Goal: Task Accomplishment & Management: Use online tool/utility

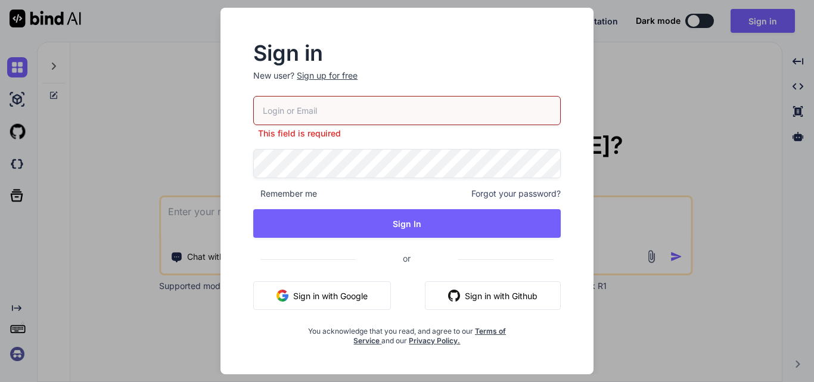
click at [334, 75] on div "Sign up for free" at bounding box center [327, 76] width 61 height 12
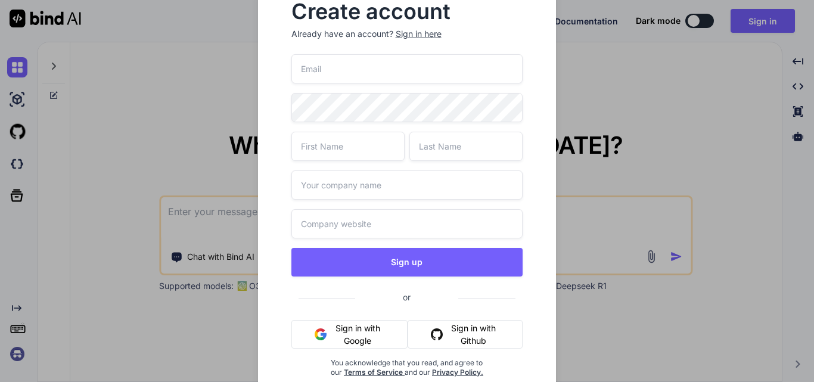
click at [334, 75] on input "email" at bounding box center [407, 68] width 232 height 29
type input "[EMAIL_ADDRESS][DOMAIN_NAME]"
drag, startPoint x: 423, startPoint y: 73, endPoint x: 228, endPoint y: 73, distance: 194.9
click at [228, 73] on div "Create account Already have an account? Sign in here [EMAIL_ADDRESS][DOMAIN_NAM…" at bounding box center [407, 191] width 814 height 382
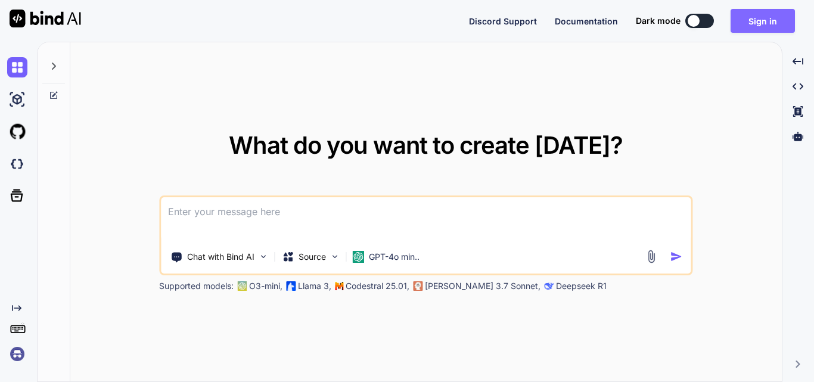
click at [762, 18] on button "Sign in" at bounding box center [763, 21] width 64 height 24
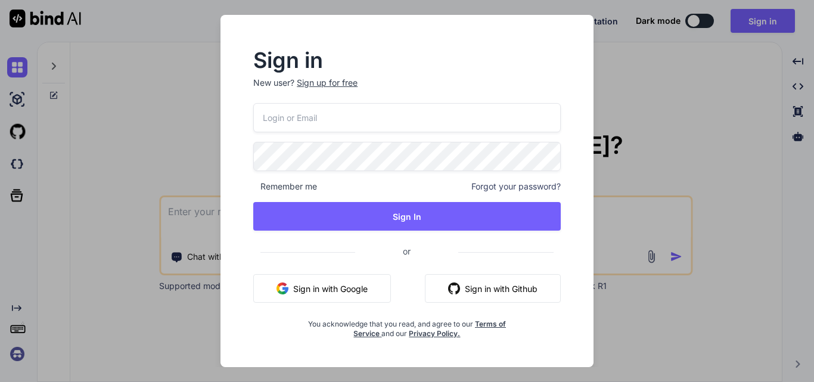
drag, startPoint x: 330, startPoint y: 118, endPoint x: 330, endPoint y: 110, distance: 7.8
click at [330, 117] on input "email" at bounding box center [407, 117] width 308 height 29
click at [336, 83] on p "New user? Sign up for free" at bounding box center [407, 90] width 308 height 26
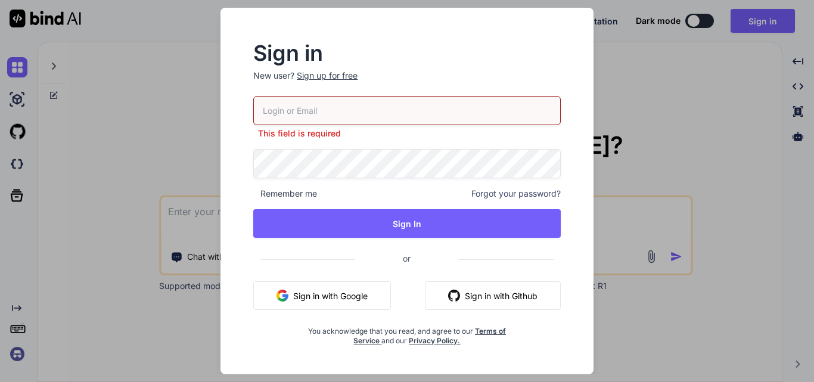
click at [333, 80] on div "Sign up for free" at bounding box center [327, 76] width 61 height 12
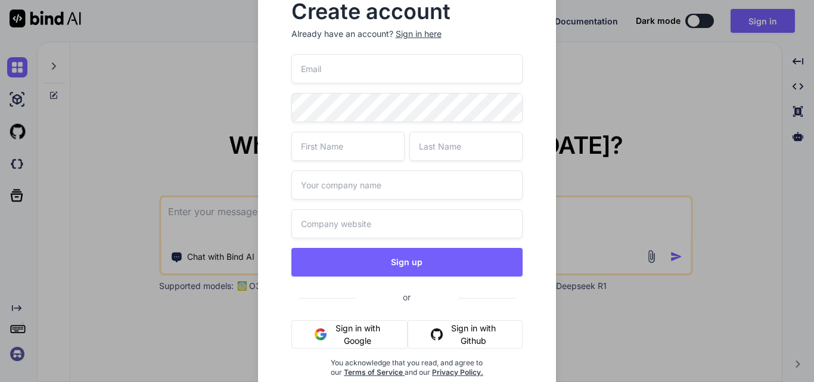
click at [337, 72] on input "email" at bounding box center [407, 68] width 232 height 29
paste input "m"
type input "[EMAIL_ADDRESS][DOMAIN_NAME]"
click at [366, 141] on input "text" at bounding box center [347, 146] width 113 height 29
type input "madhav"
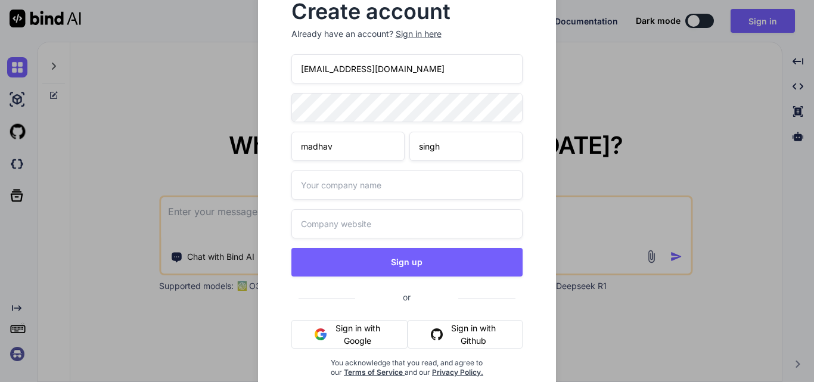
type input "singh"
click at [335, 70] on input "[EMAIL_ADDRESS][DOMAIN_NAME]" at bounding box center [407, 68] width 232 height 29
type input "[EMAIL_ADDRESS][DOMAIN_NAME]"
click at [354, 179] on input "text" at bounding box center [407, 184] width 232 height 29
type input "other"
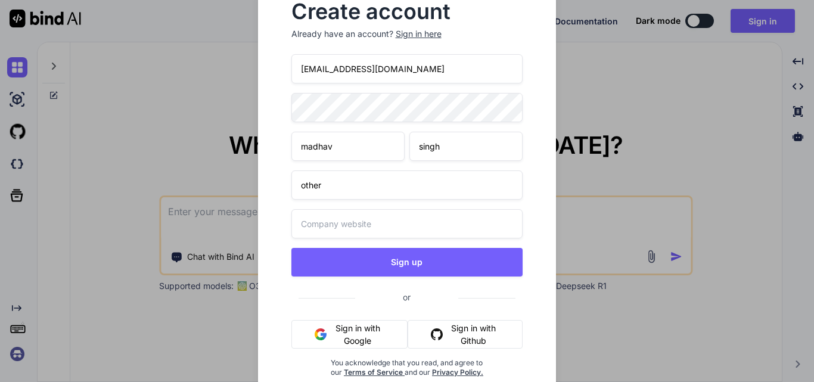
click at [353, 227] on input "text" at bounding box center [407, 223] width 232 height 29
type input "other"
click at [274, 109] on div "Create account Already have an account? Sign in here [EMAIL_ADDRESS][DOMAIN_NAM…" at bounding box center [407, 199] width 299 height 433
drag, startPoint x: 425, startPoint y: 64, endPoint x: 276, endPoint y: 66, distance: 149.0
click at [276, 66] on div "Create account Already have an account? Sign in here [EMAIL_ADDRESS][DOMAIN_NAM…" at bounding box center [407, 199] width 299 height 433
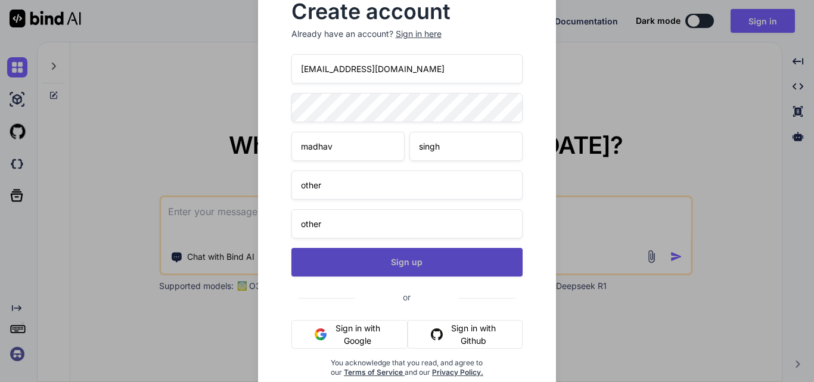
click at [390, 271] on button "Sign up" at bounding box center [407, 262] width 232 height 29
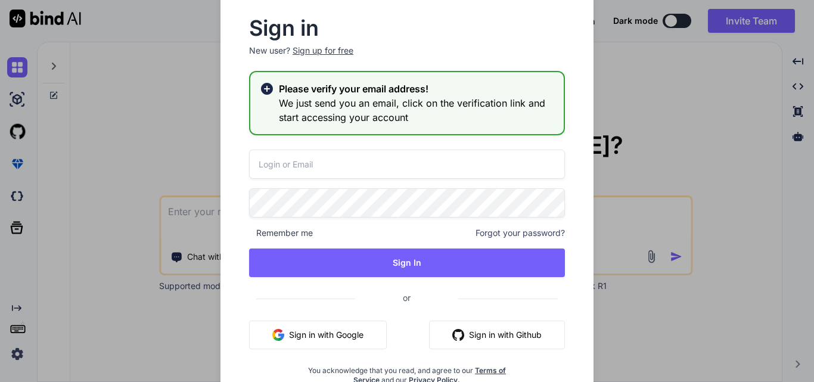
type textarea "x"
click at [398, 159] on input "email" at bounding box center [407, 164] width 316 height 29
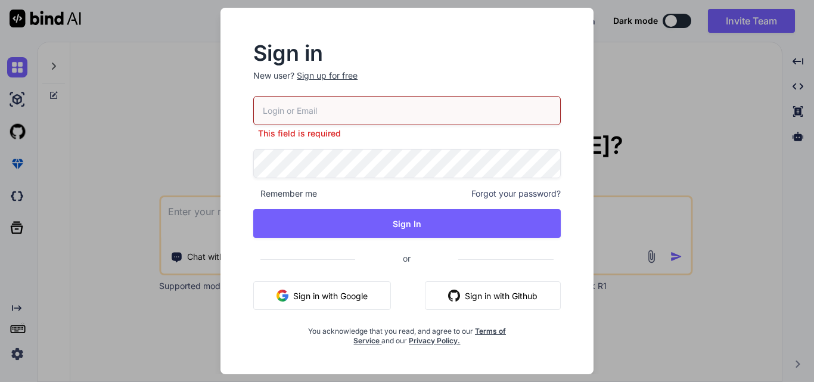
click at [662, 139] on div "Sign in New user? Sign up for free This field is required Remember me Forgot yo…" at bounding box center [407, 191] width 814 height 382
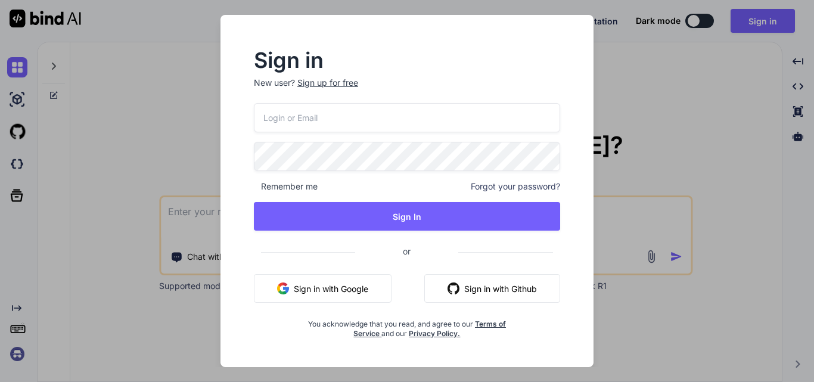
type textarea "x"
click at [319, 124] on input "email" at bounding box center [407, 117] width 308 height 29
paste input "[EMAIL_ADDRESS][DOMAIN_NAME]"
type input "[EMAIL_ADDRESS][DOMAIN_NAME]"
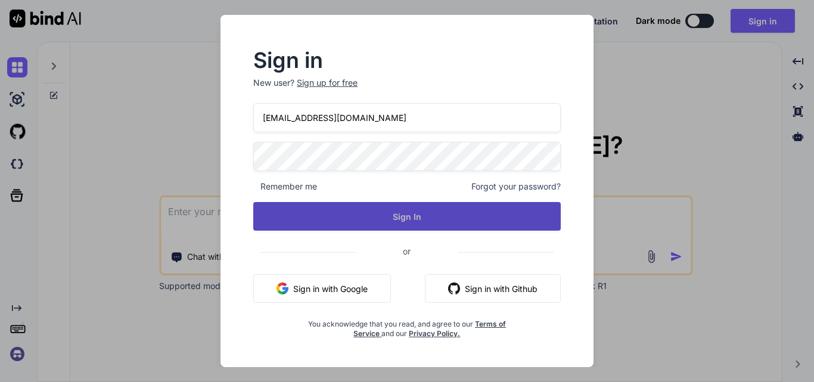
click at [352, 212] on button "Sign In" at bounding box center [407, 216] width 308 height 29
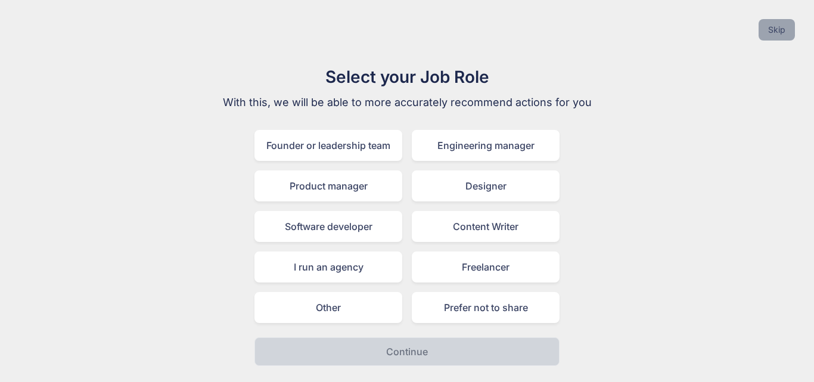
click at [774, 25] on button "Skip" at bounding box center [777, 29] width 36 height 21
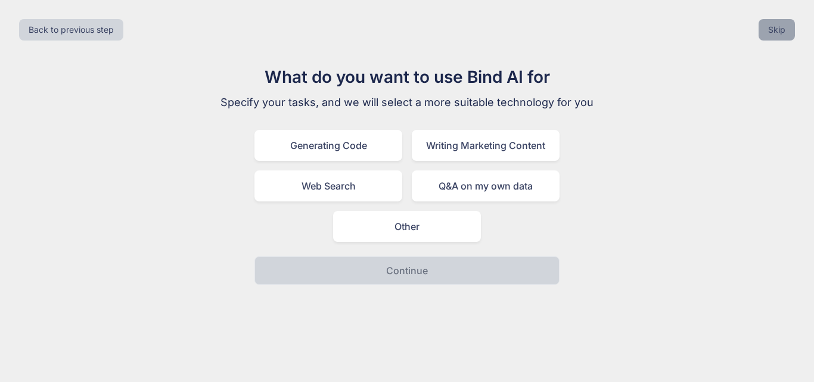
click at [777, 33] on button "Skip" at bounding box center [777, 29] width 36 height 21
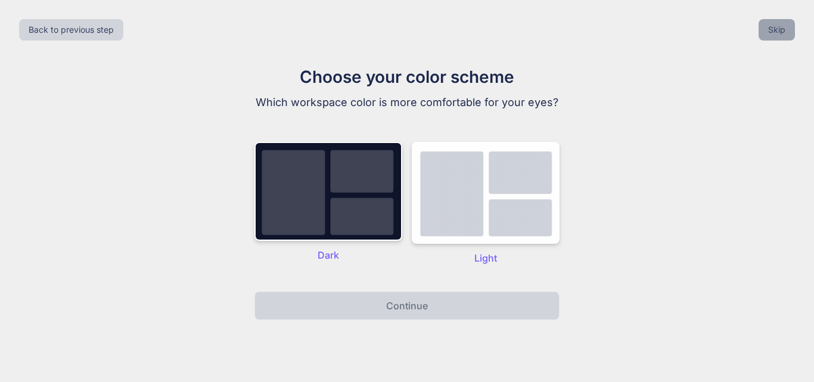
click at [777, 33] on button "Skip" at bounding box center [777, 29] width 36 height 21
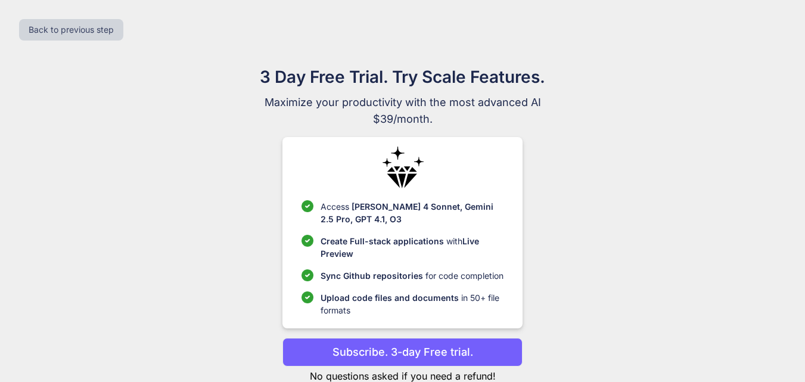
click at [777, 33] on div "Back to previous step" at bounding box center [403, 30] width 786 height 41
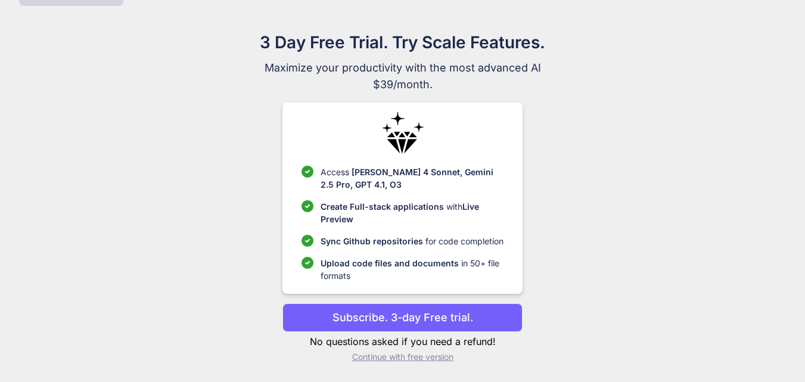
click at [417, 354] on p "Continue with free version" at bounding box center [403, 357] width 240 height 12
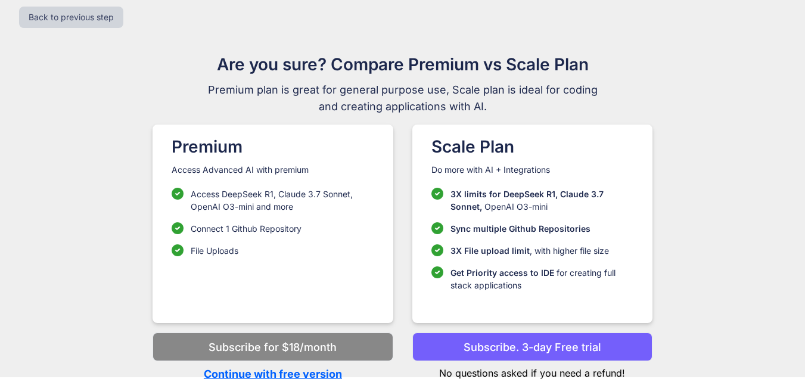
click at [302, 377] on p "Continue with free version" at bounding box center [273, 374] width 240 height 16
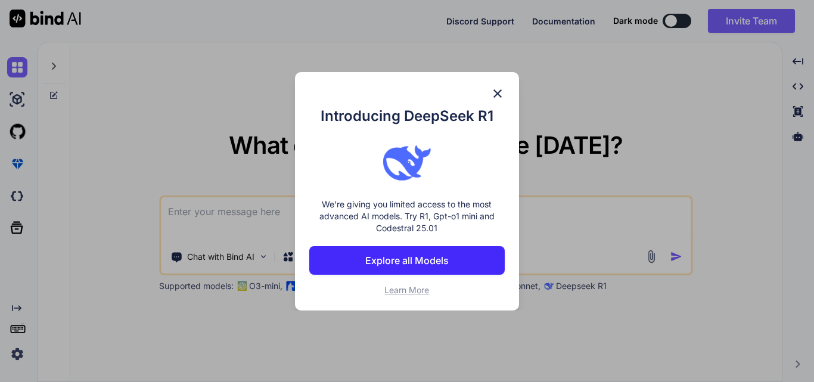
click at [500, 95] on img at bounding box center [498, 93] width 14 height 14
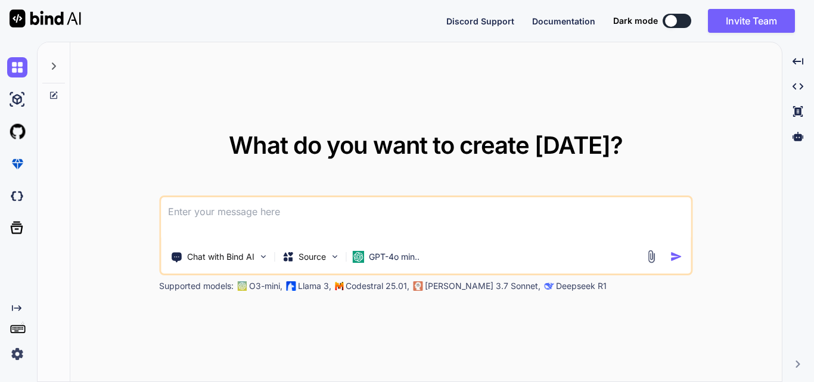
type textarea "x"
click at [299, 216] on textarea at bounding box center [426, 219] width 530 height 44
paste textarea "The image below displays a modal with some existing IVR information. This modal…"
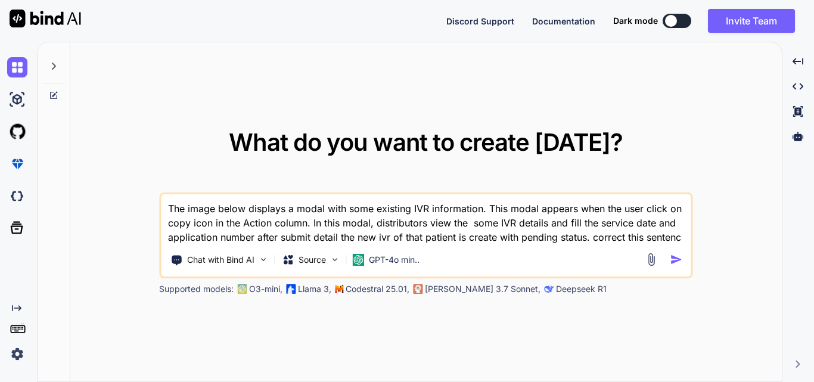
type textarea "The image below displays a modal with some existing IVR information. This modal…"
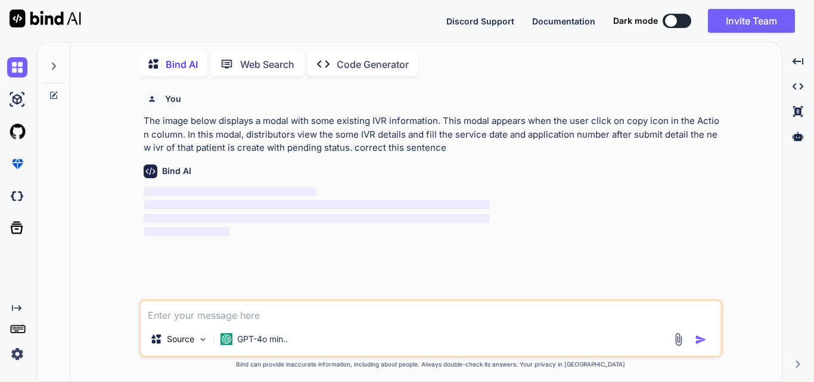
scroll to position [5, 0]
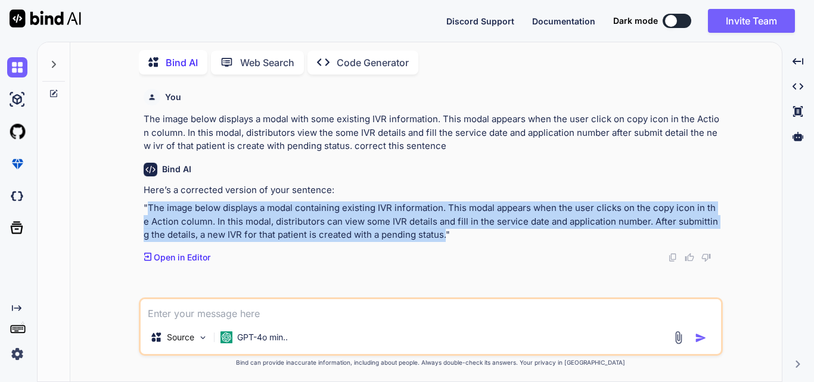
drag, startPoint x: 148, startPoint y: 203, endPoint x: 435, endPoint y: 234, distance: 288.4
click at [435, 234] on p ""The image below displays a modal containing existing IVR information. This mod…" at bounding box center [432, 221] width 577 height 41
copy p "The image below displays a modal containing existing IVR information. This moda…"
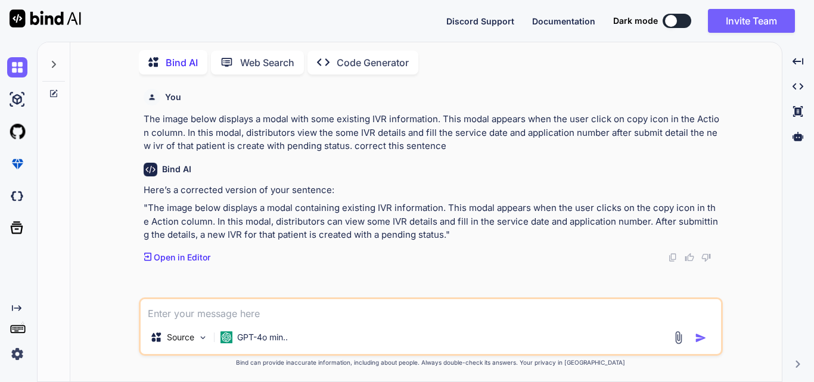
click at [249, 309] on textarea at bounding box center [431, 309] width 581 height 21
paste textarea "The image below displays the "Manage Logs" feature, where distributors can see …"
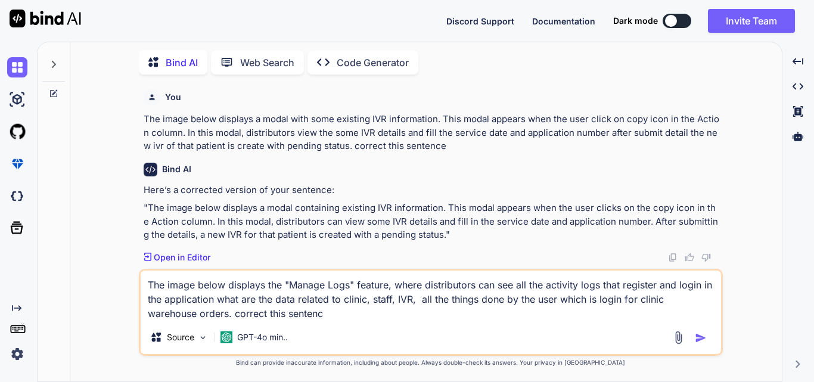
type textarea "The image below displays the "Manage Logs" feature, where distributors can see …"
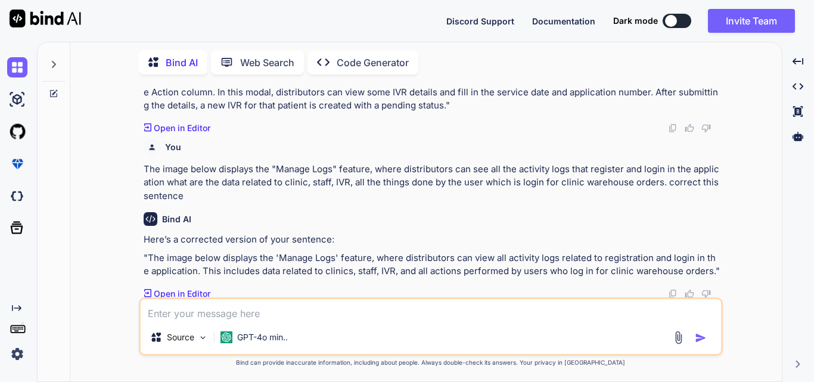
scroll to position [132, 0]
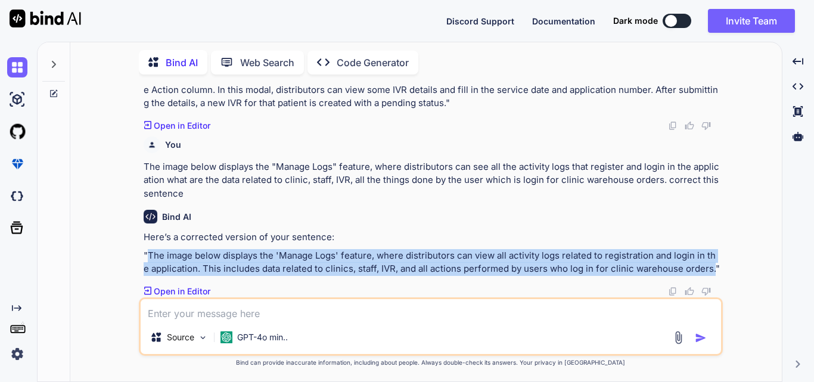
drag, startPoint x: 148, startPoint y: 256, endPoint x: 703, endPoint y: 267, distance: 555.6
click at [703, 267] on p ""The image below displays the 'Manage Logs' feature, where distributors can vie…" at bounding box center [432, 262] width 577 height 27
copy p "The image below displays the 'Manage Logs' feature, where distributors can view…"
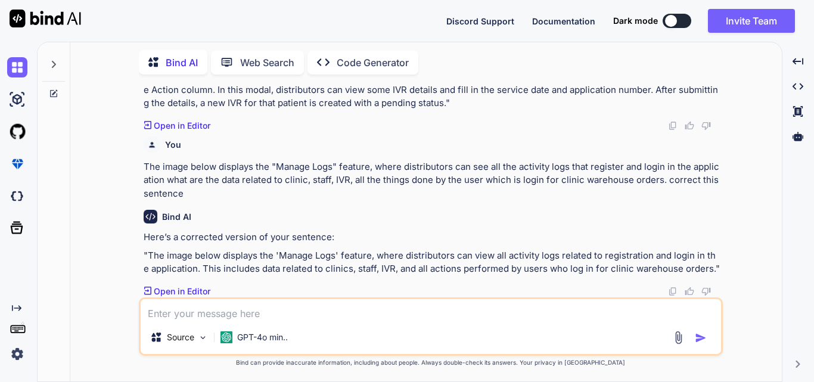
click at [438, 242] on p "Here’s a corrected version of your sentence:" at bounding box center [432, 238] width 577 height 14
click at [169, 301] on textarea at bounding box center [431, 309] width 581 height 21
paste textarea "The image below displays the “Change your password” screen when you go for prof…"
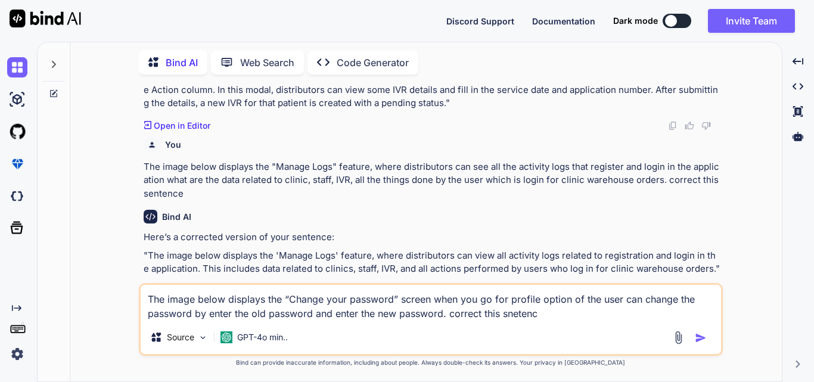
type textarea "The image below displays the “Change your password” screen when you go for prof…"
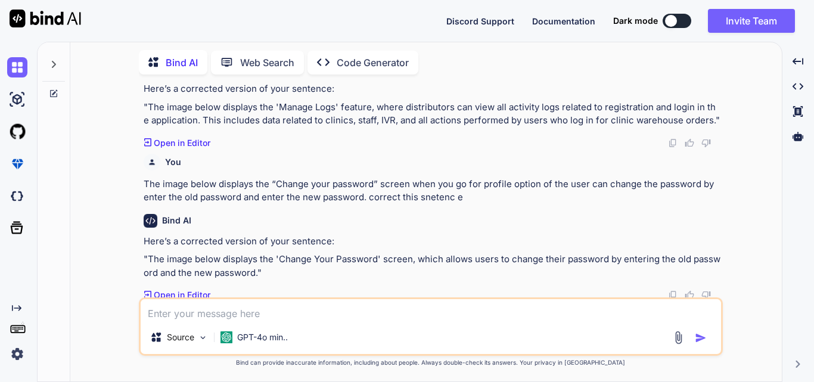
scroll to position [284, 0]
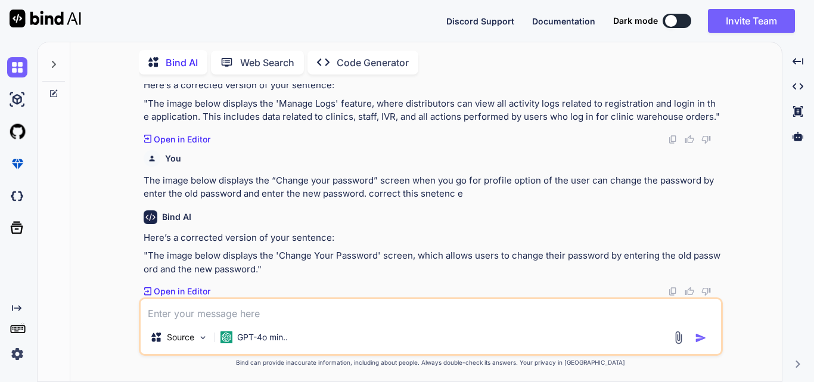
click at [150, 255] on p ""The image below displays the 'Change Your Password' screen, which allows users…" at bounding box center [432, 262] width 577 height 27
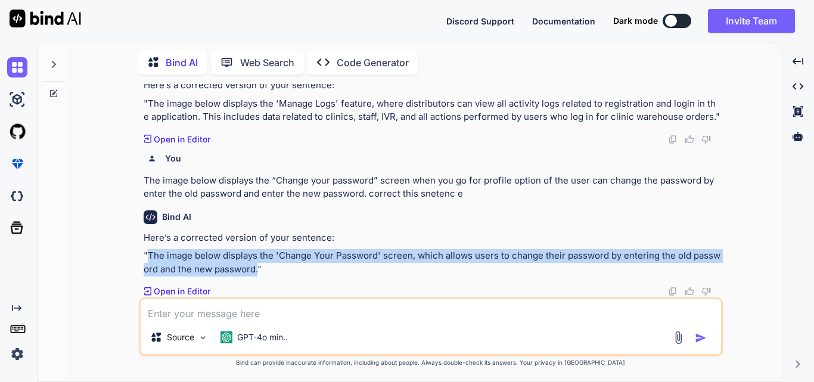
drag, startPoint x: 147, startPoint y: 255, endPoint x: 258, endPoint y: 267, distance: 111.5
click at [258, 267] on p ""The image below displays the 'Change Your Password' screen, which allows users…" at bounding box center [432, 262] width 577 height 27
copy p "The image below displays the 'Change Your Password' screen, which allows users …"
